Goal: Submit feedback/report problem

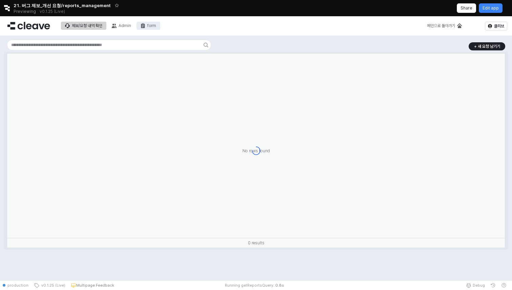
click at [150, 25] on div "form" at bounding box center [151, 25] width 9 height 5
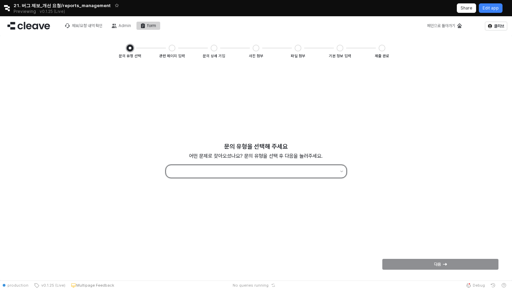
click at [317, 173] on input "App Frame" at bounding box center [253, 171] width 166 height 9
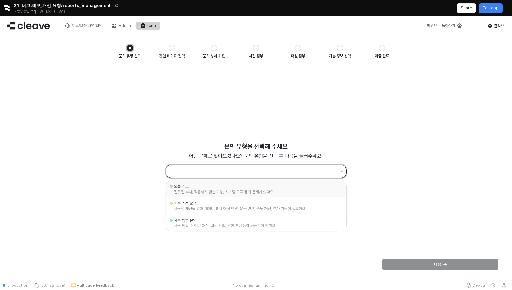
click at [310, 186] on div "오류 신고" at bounding box center [256, 186] width 164 height 5
type input "*****"
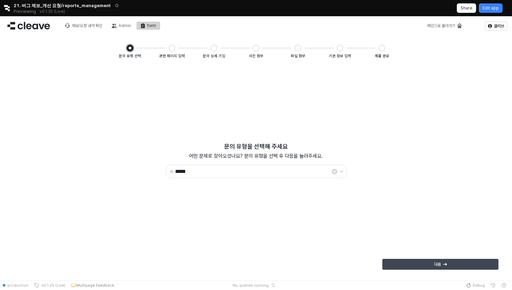
click at [413, 263] on div "다음" at bounding box center [440, 264] width 110 height 10
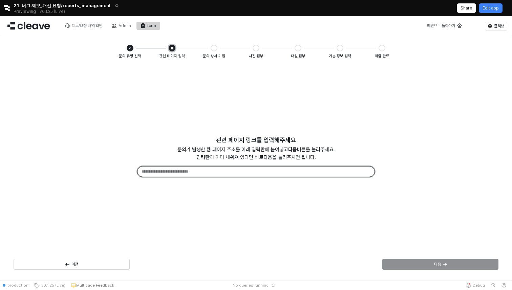
click at [343, 175] on input "App Frame" at bounding box center [255, 171] width 237 height 10
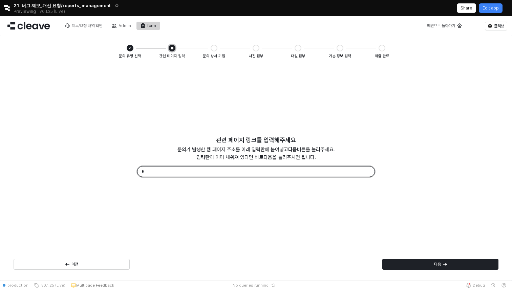
type input "*"
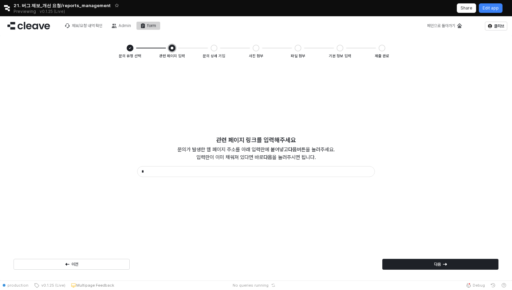
click at [427, 258] on div "다음" at bounding box center [439, 264] width 121 height 14
click at [408, 262] on div "다음" at bounding box center [440, 264] width 110 height 10
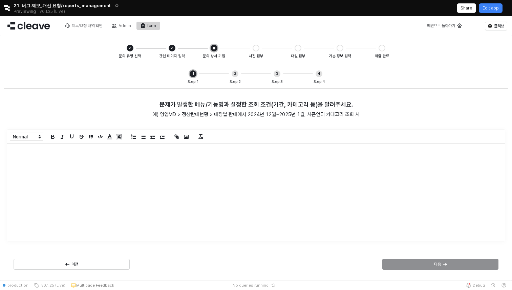
click at [322, 199] on div "App Frame" at bounding box center [255, 193] width 497 height 98
